Goal: Information Seeking & Learning: Learn about a topic

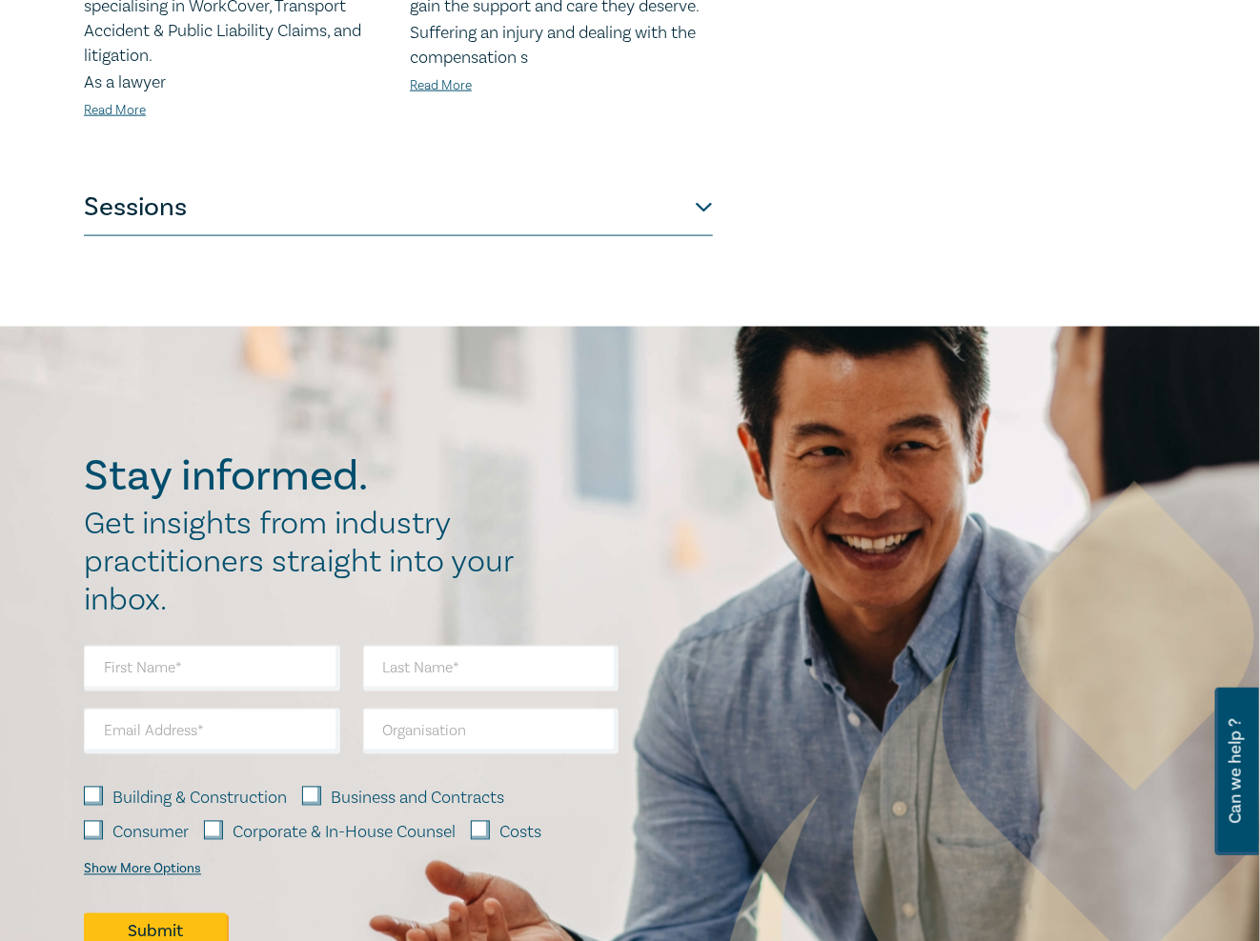
scroll to position [1048, 0]
click at [620, 187] on button "Sessions" at bounding box center [398, 206] width 629 height 57
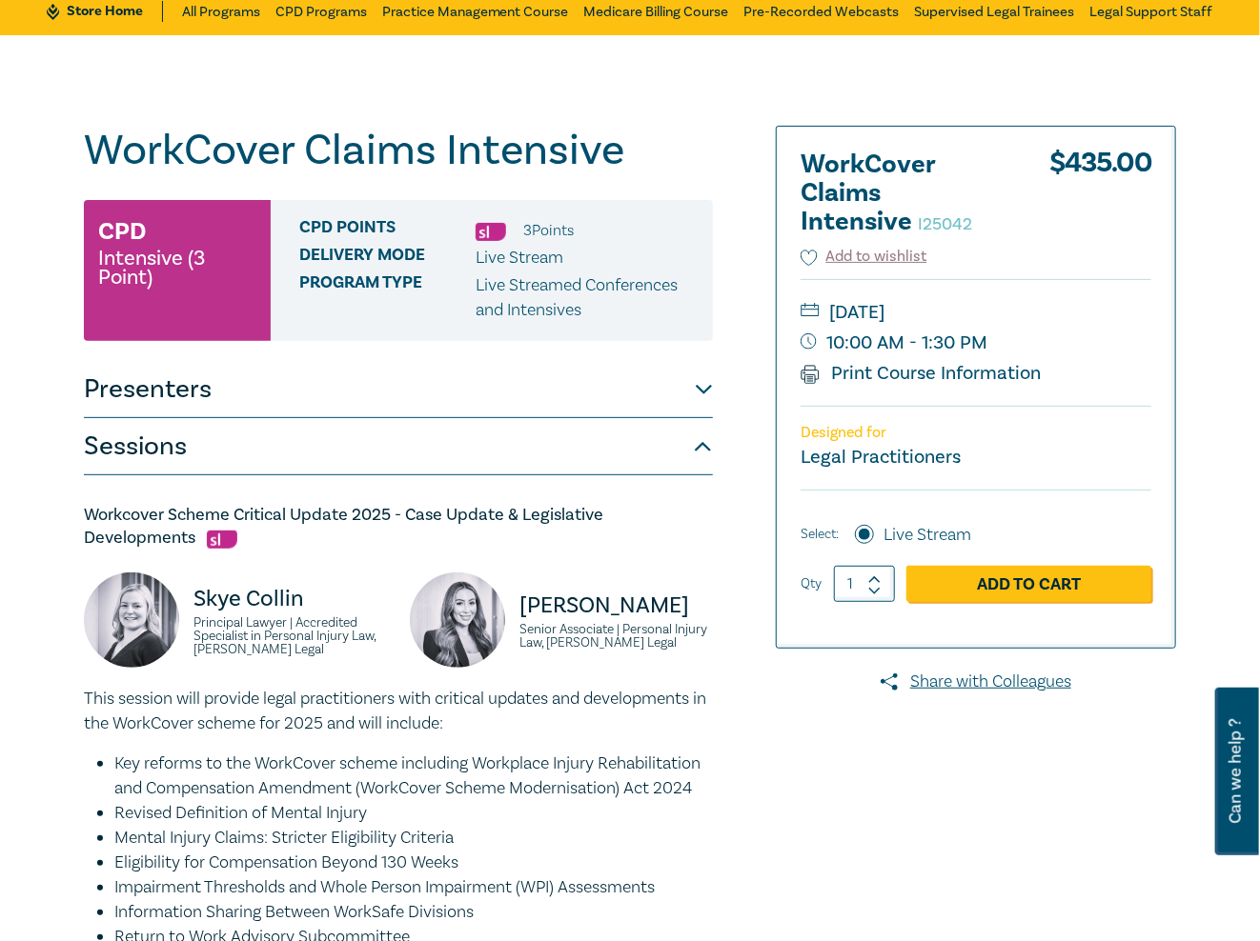
scroll to position [0, 0]
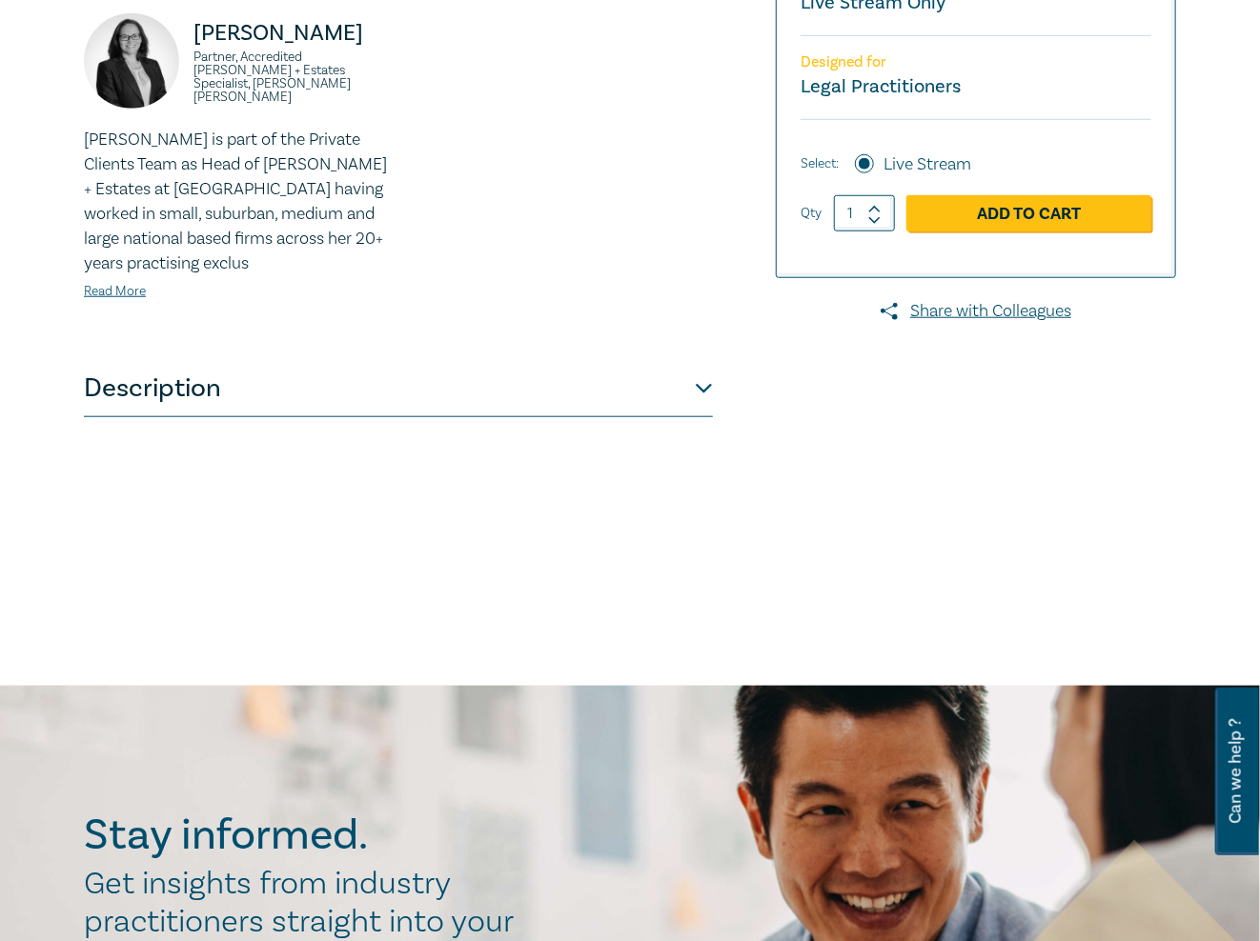
scroll to position [572, 0]
click at [625, 415] on button "Description" at bounding box center [398, 387] width 629 height 57
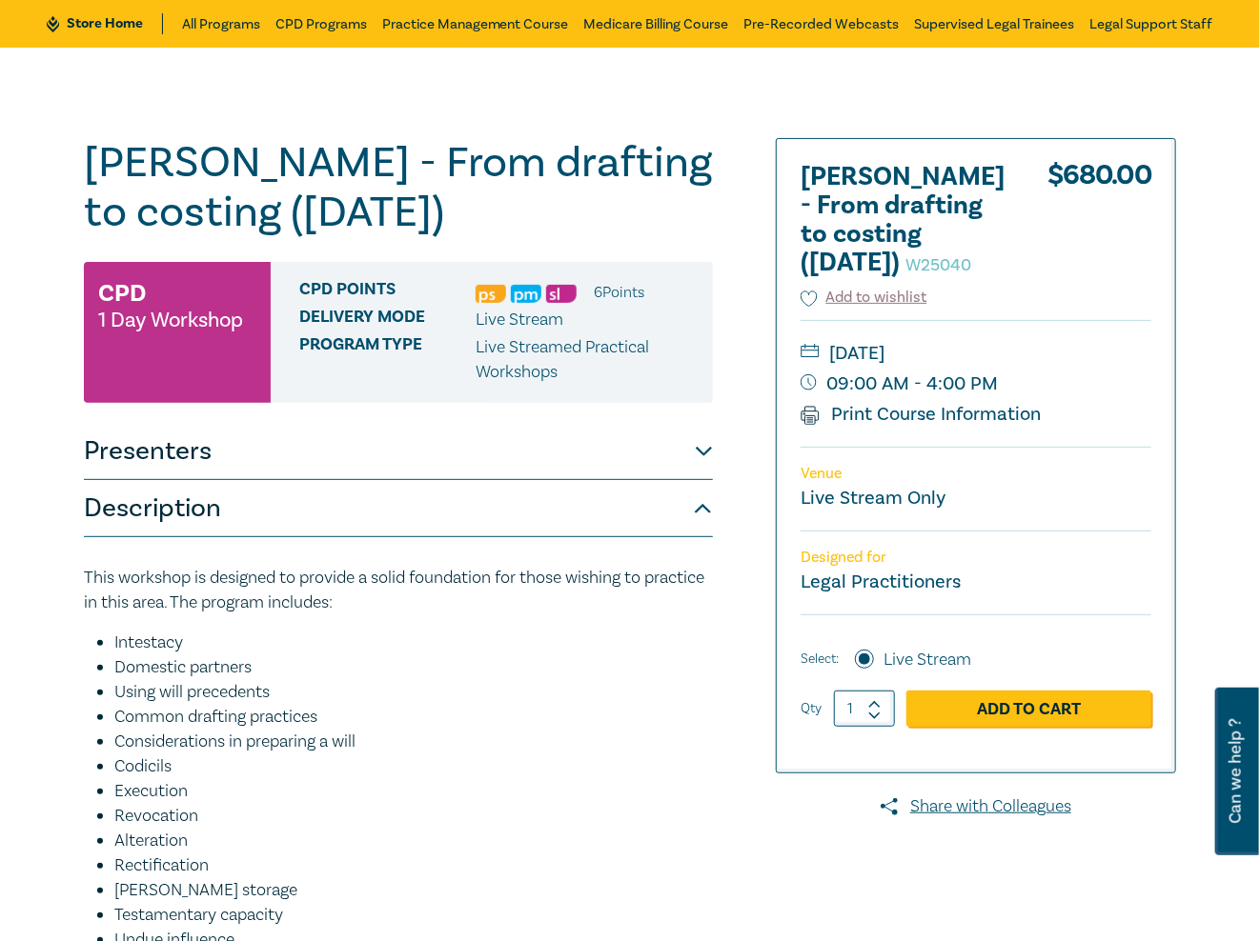
scroll to position [0, 0]
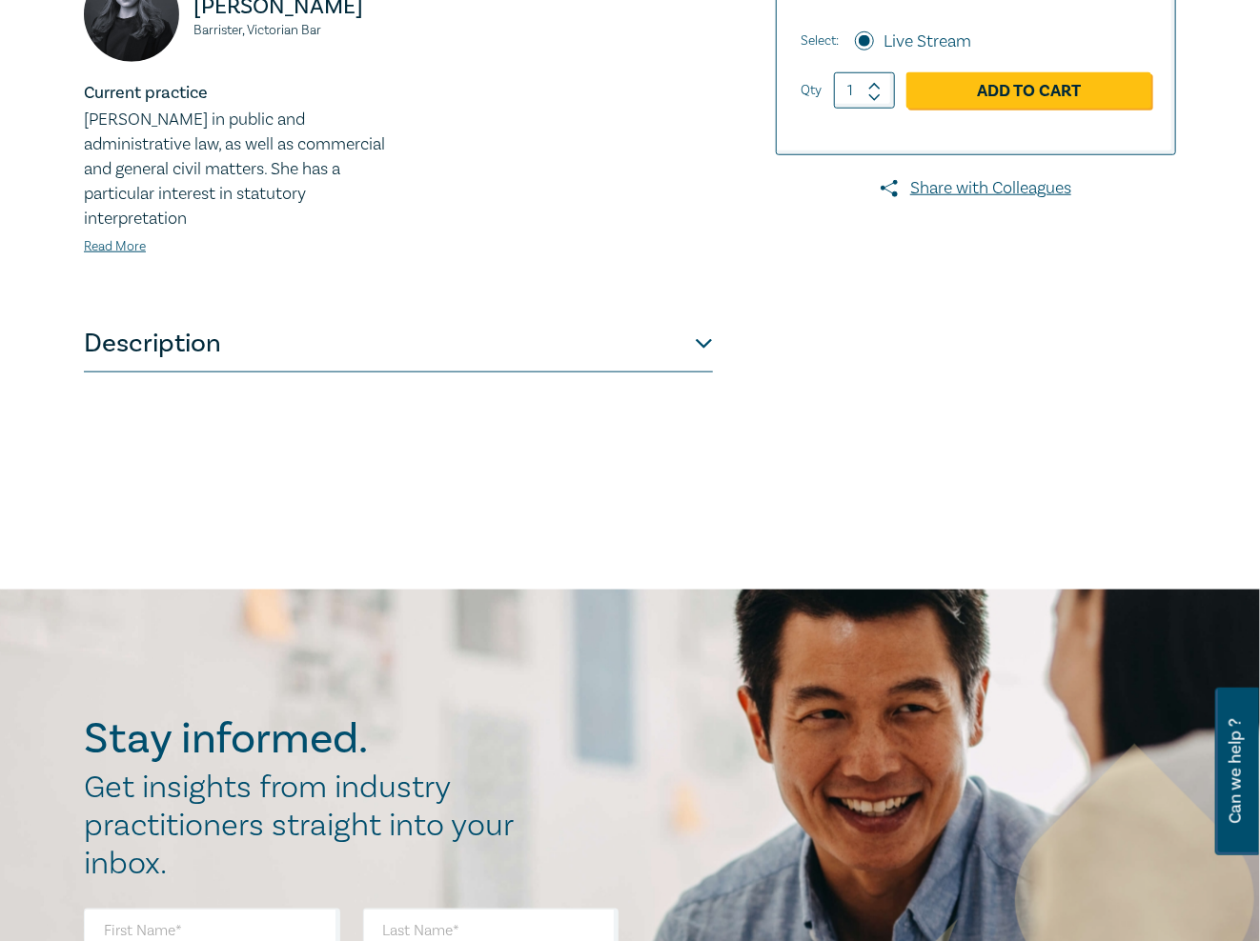
click at [664, 351] on button "Description" at bounding box center [398, 343] width 629 height 57
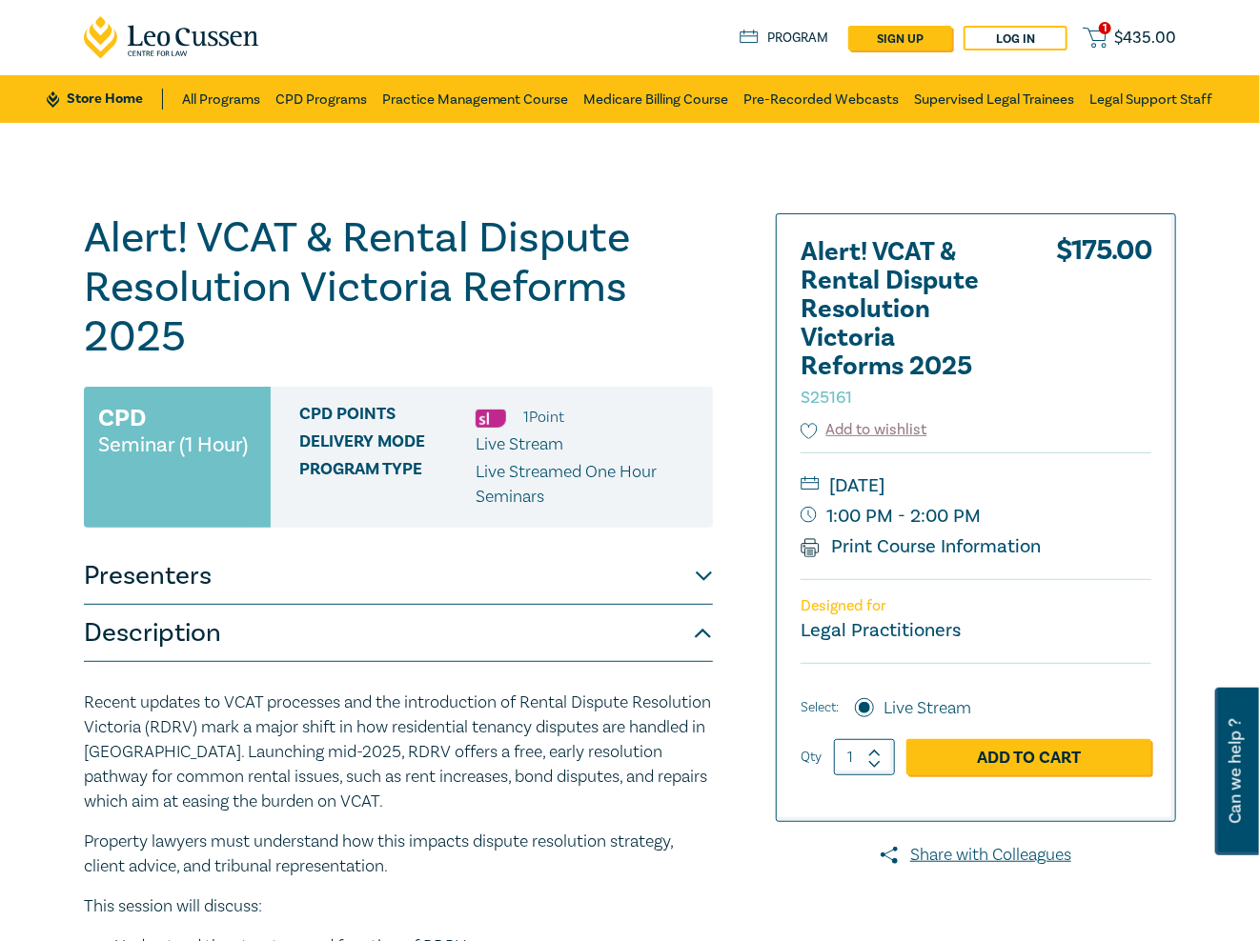
click at [492, 177] on div "Alert! VCAT & Rental Dispute Resolution Victoria Reforms 2025 S25161 CPD Semina…" at bounding box center [630, 723] width 1260 height 1200
click at [504, 105] on link "Practice Management Course" at bounding box center [475, 99] width 187 height 48
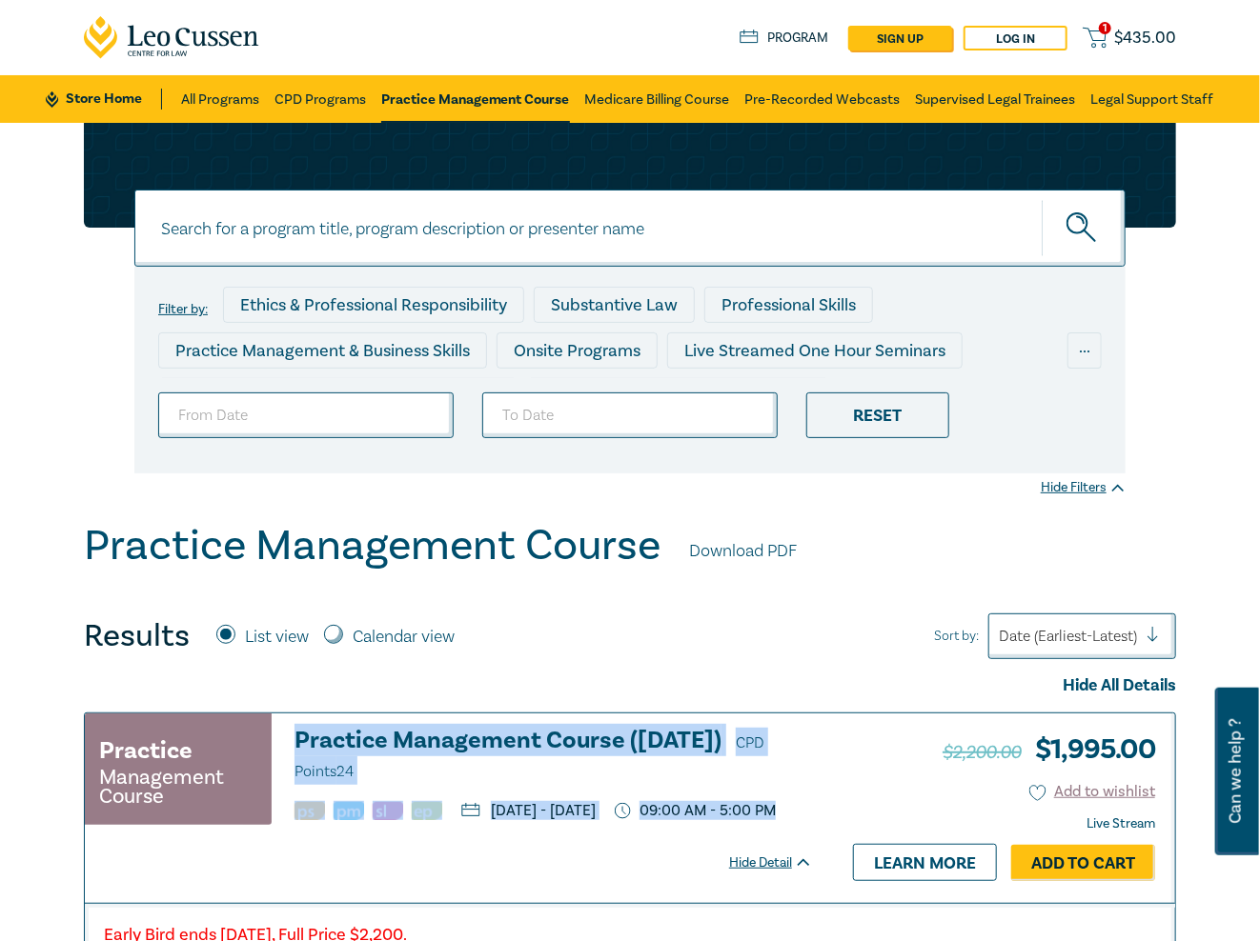
drag, startPoint x: 848, startPoint y: 753, endPoint x: 300, endPoint y: 750, distance: 547.9
click at [300, 750] on div "Practice Management Course Practice Management Course (October 2025) CPD Points…" at bounding box center [630, 808] width 1090 height 189
copy div "Practice Management Course (October 2025) CPD Points 24 Wednesday, 8 October 20…"
